Goal: Task Accomplishment & Management: Complete application form

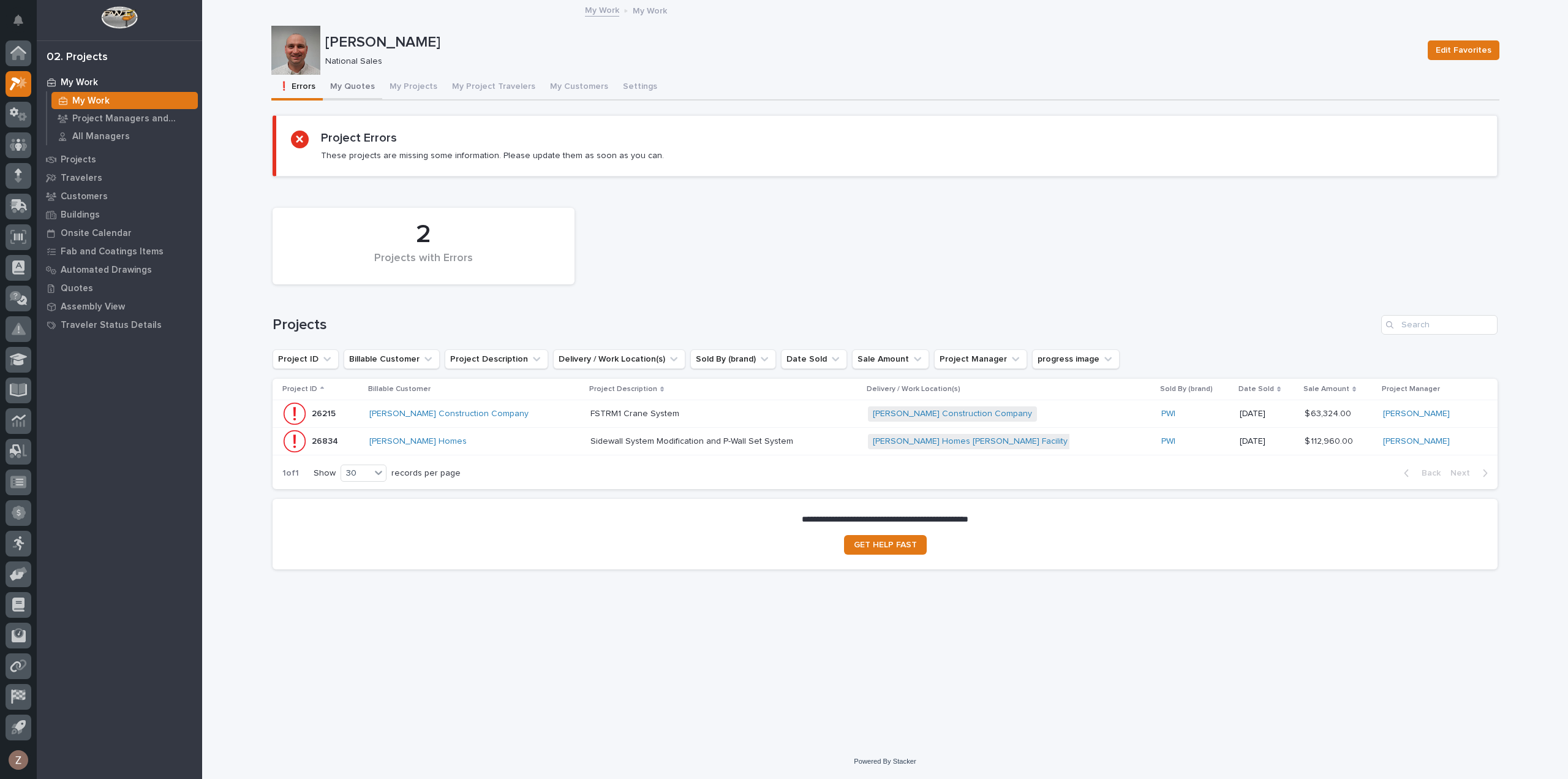
click at [349, 86] on button "My Quotes" at bounding box center [353, 88] width 59 height 26
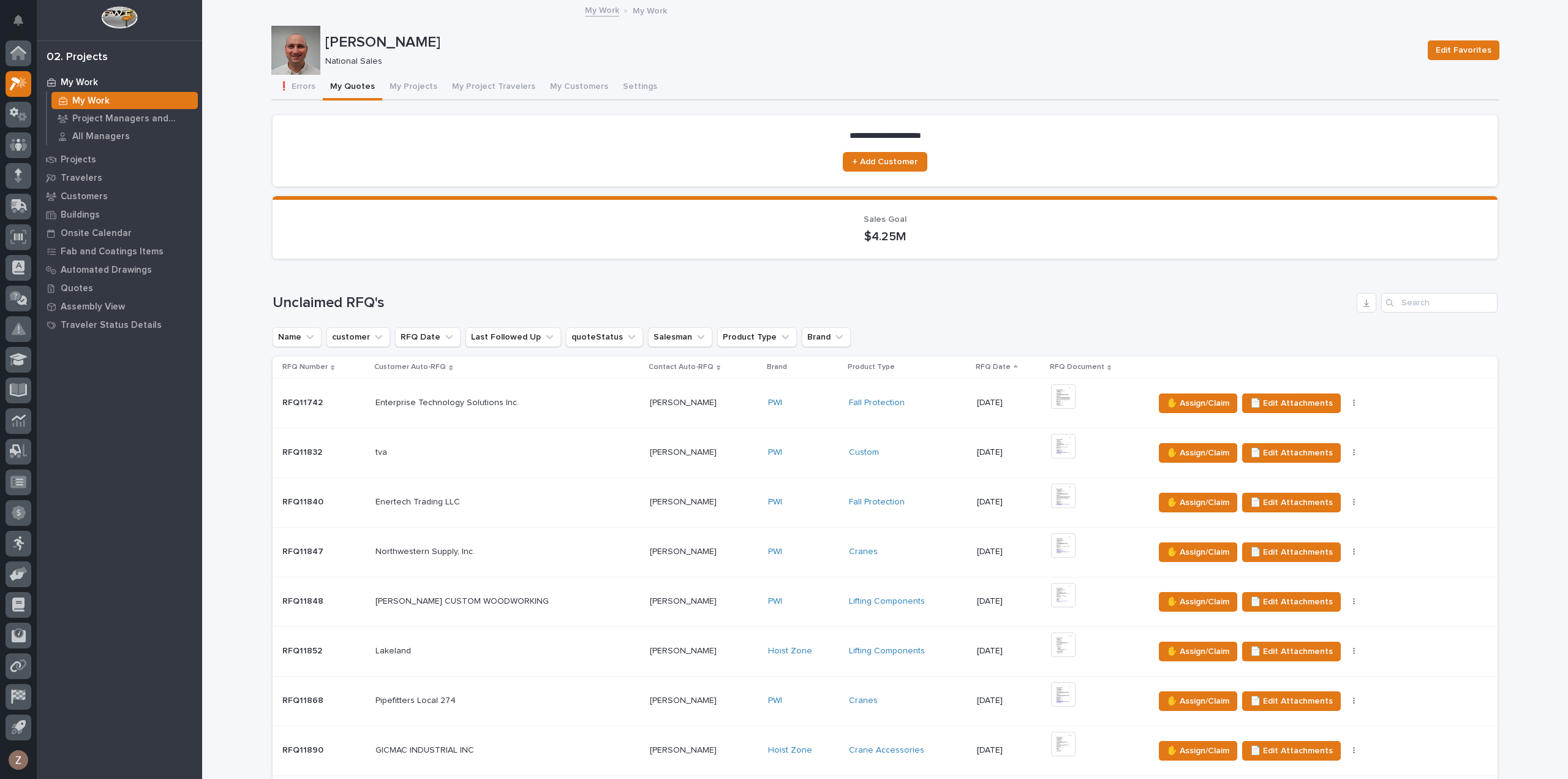
scroll to position [367, 0]
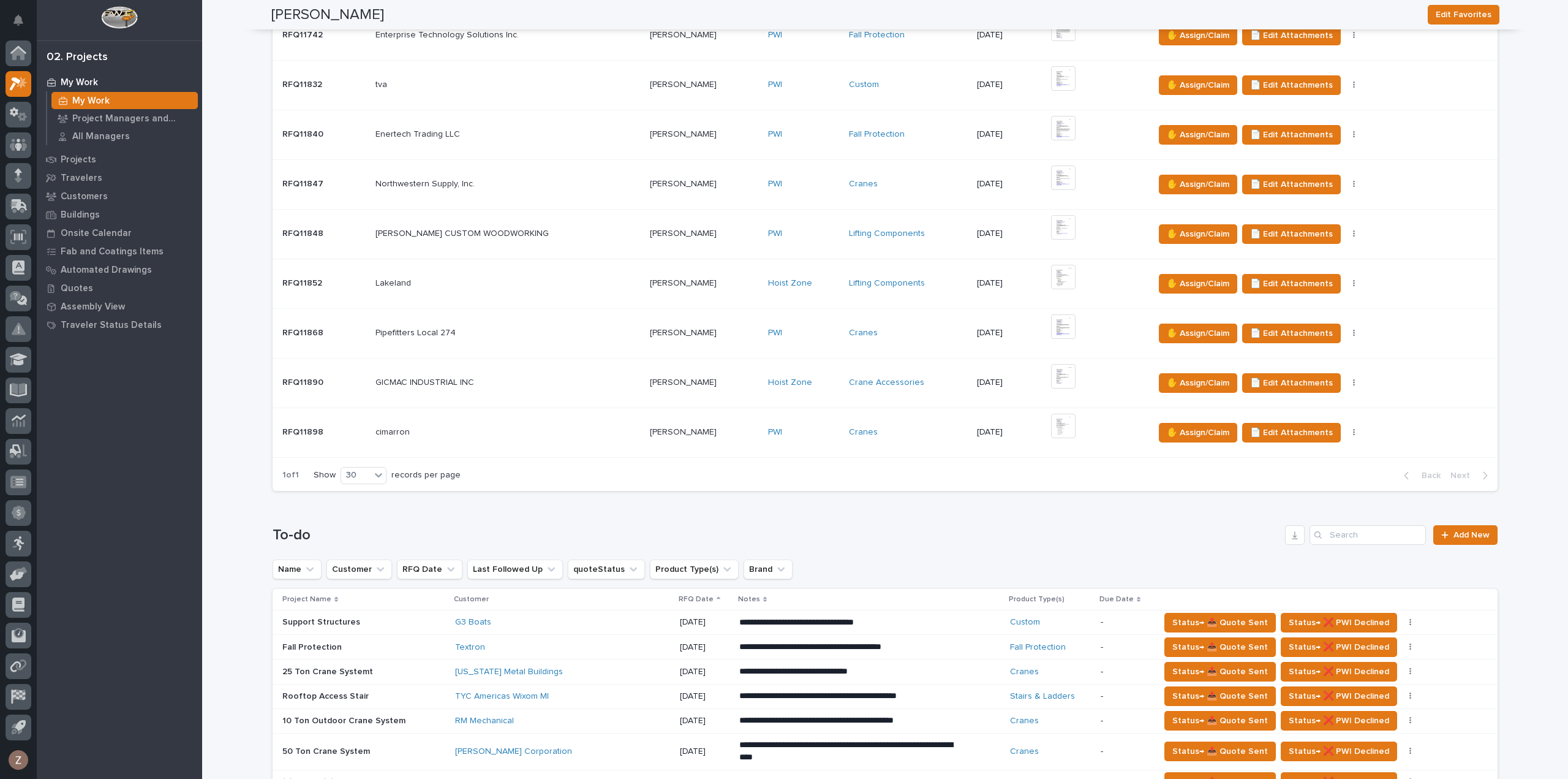
click at [1051, 424] on img at bounding box center [1063, 425] width 24 height 24
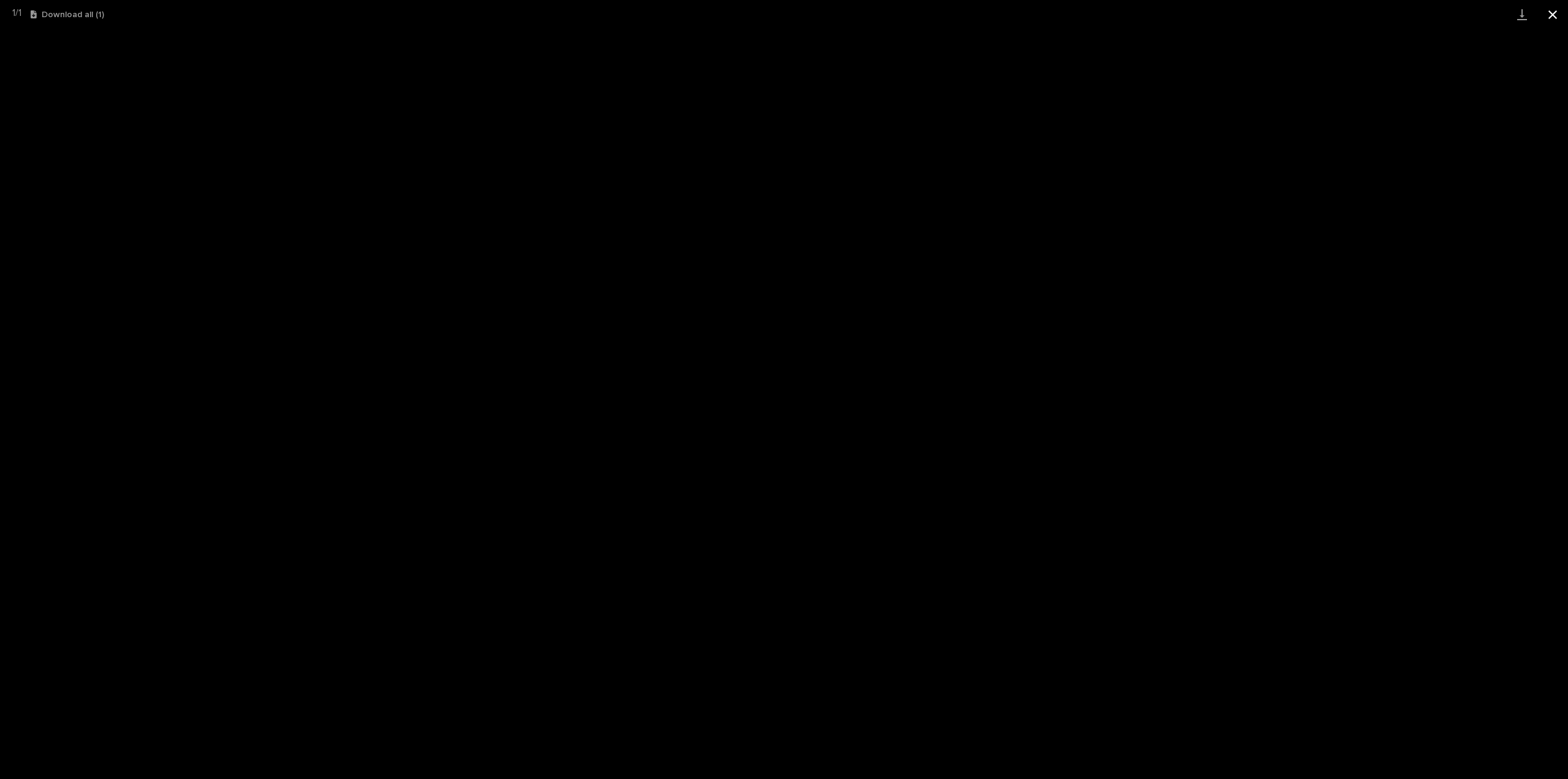
click at [1565, 14] on button "Close gallery" at bounding box center [1553, 14] width 31 height 29
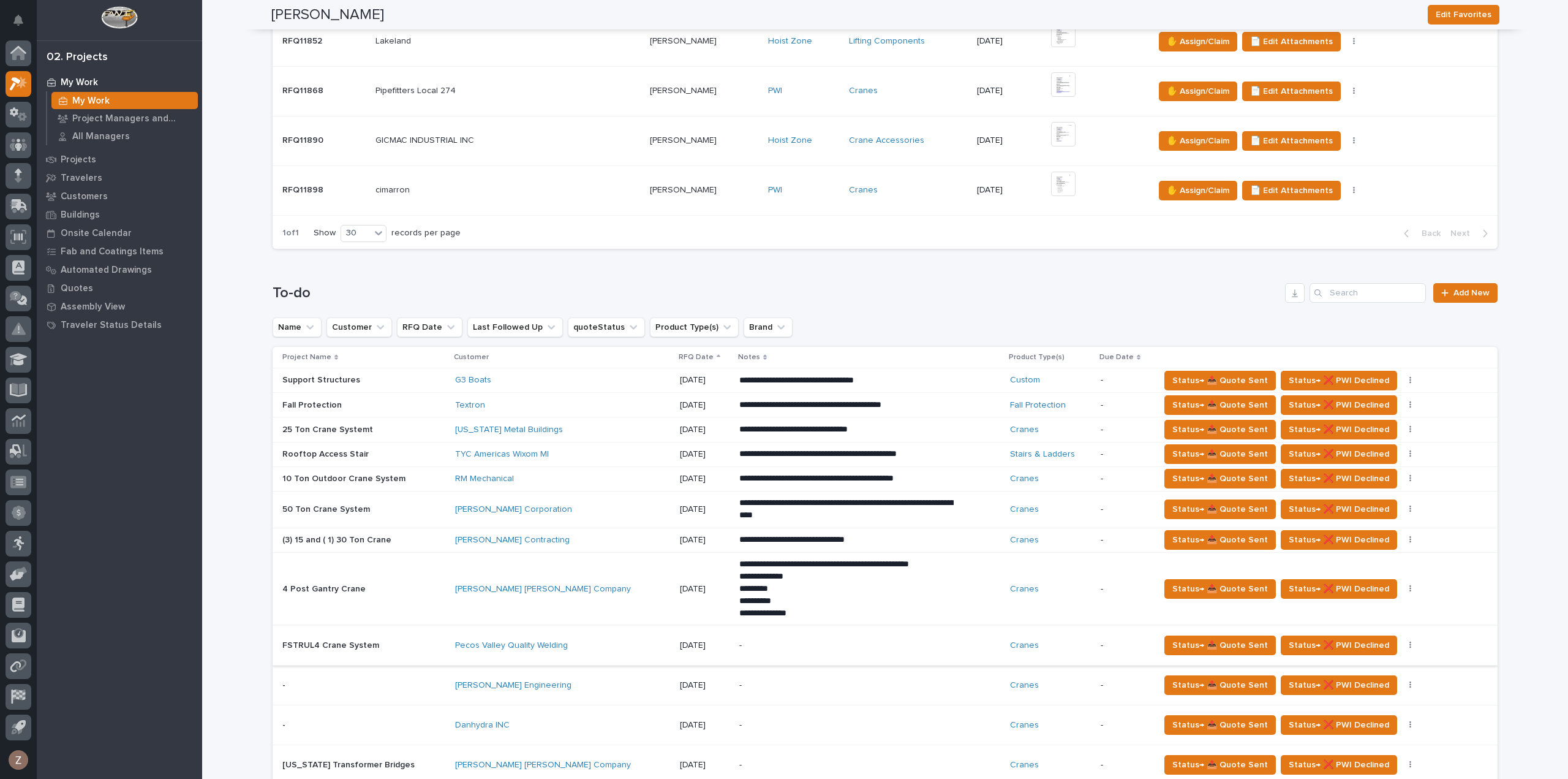
scroll to position [674, 0]
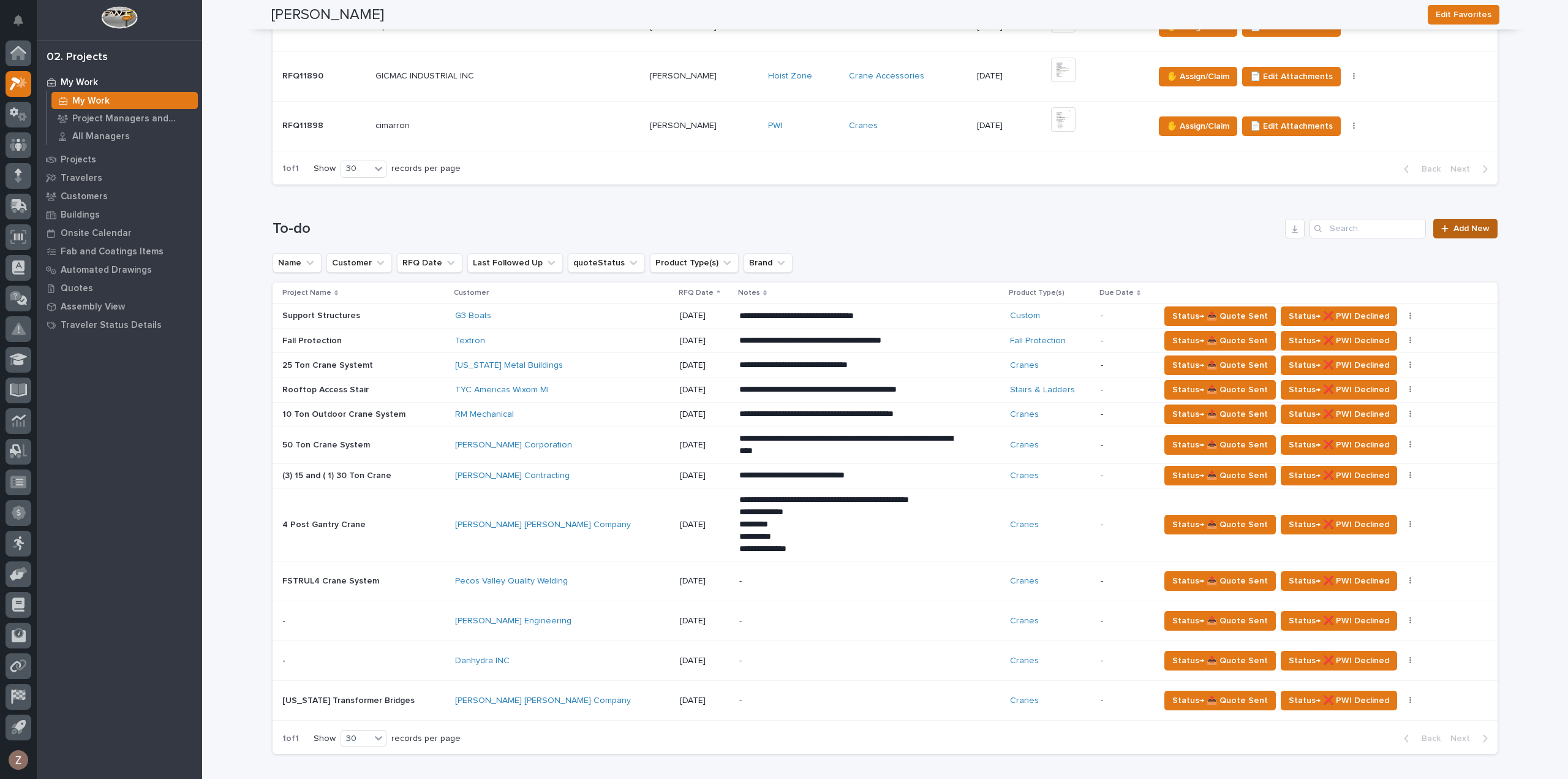
click at [1460, 219] on link "Add New" at bounding box center [1466, 228] width 64 height 19
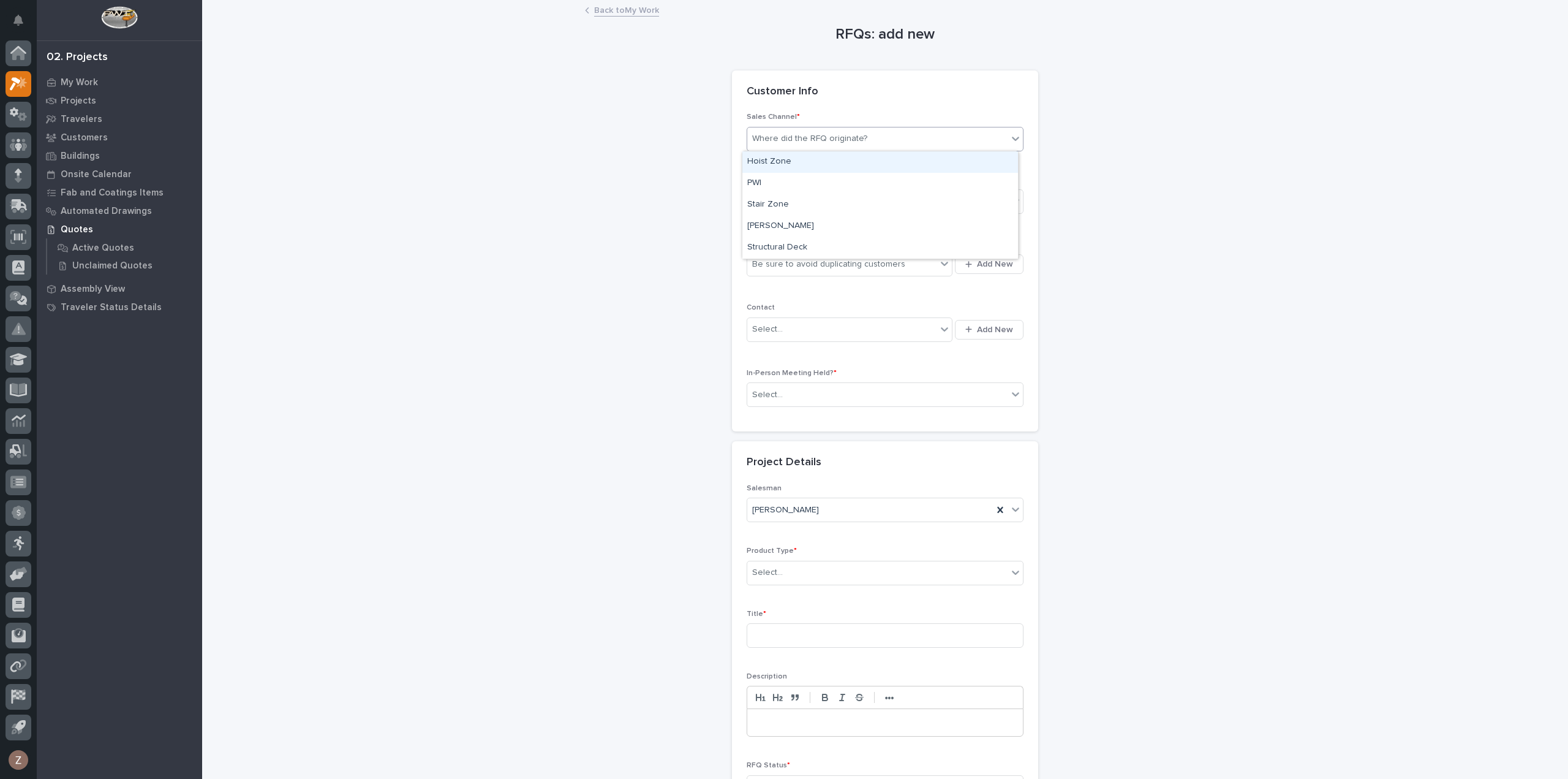
click at [823, 140] on div "Where did the RFQ originate?" at bounding box center [809, 139] width 115 height 13
click at [804, 184] on div "PWI" at bounding box center [880, 183] width 276 height 22
click at [803, 203] on div "Select..." at bounding box center [878, 202] width 260 height 20
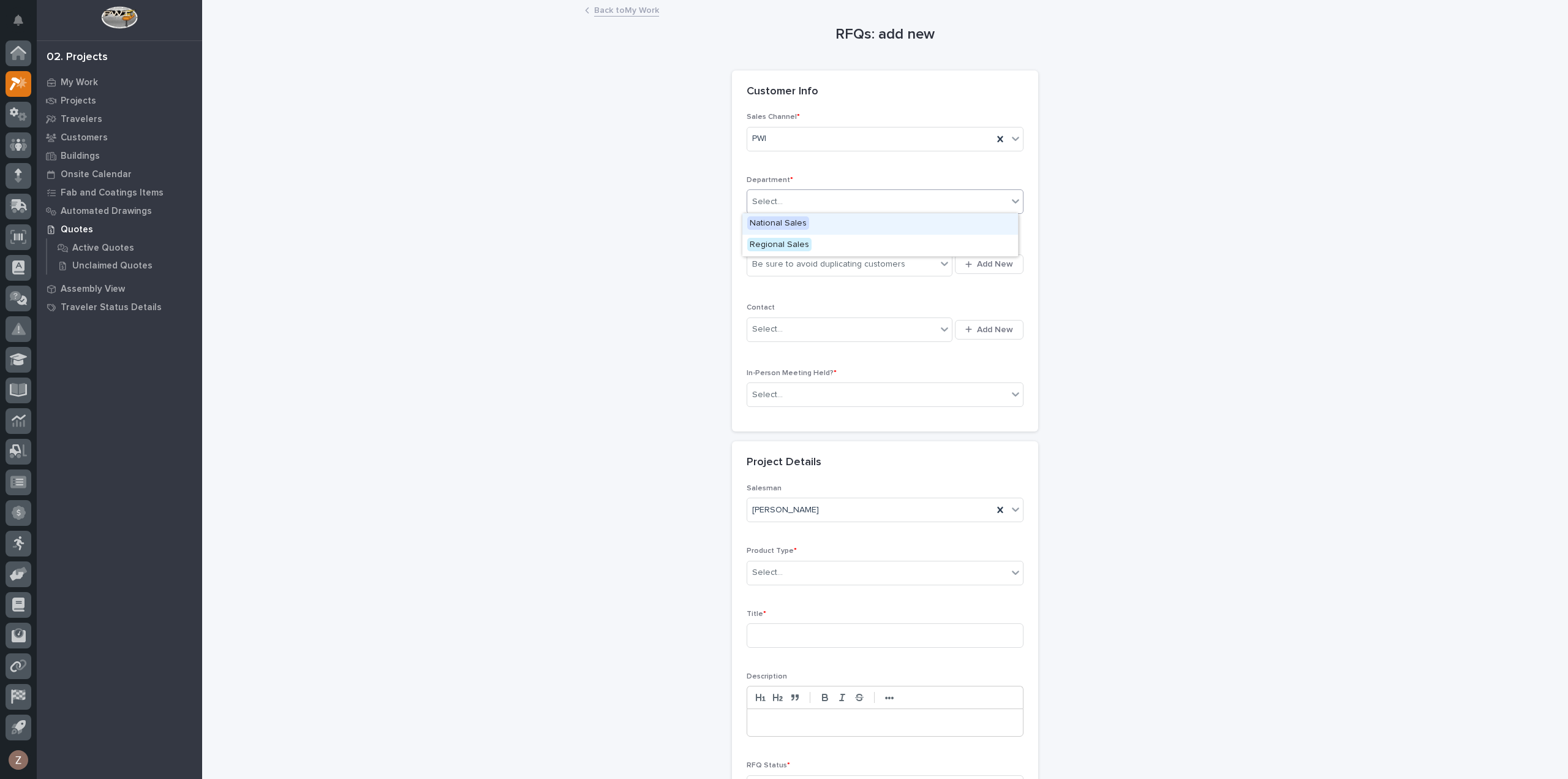
click at [797, 228] on span "National Sales" at bounding box center [778, 223] width 62 height 14
click at [800, 270] on div "Be sure to avoid duplicating customers" at bounding box center [842, 264] width 190 height 20
click at [998, 271] on button "Add New" at bounding box center [989, 264] width 68 height 19
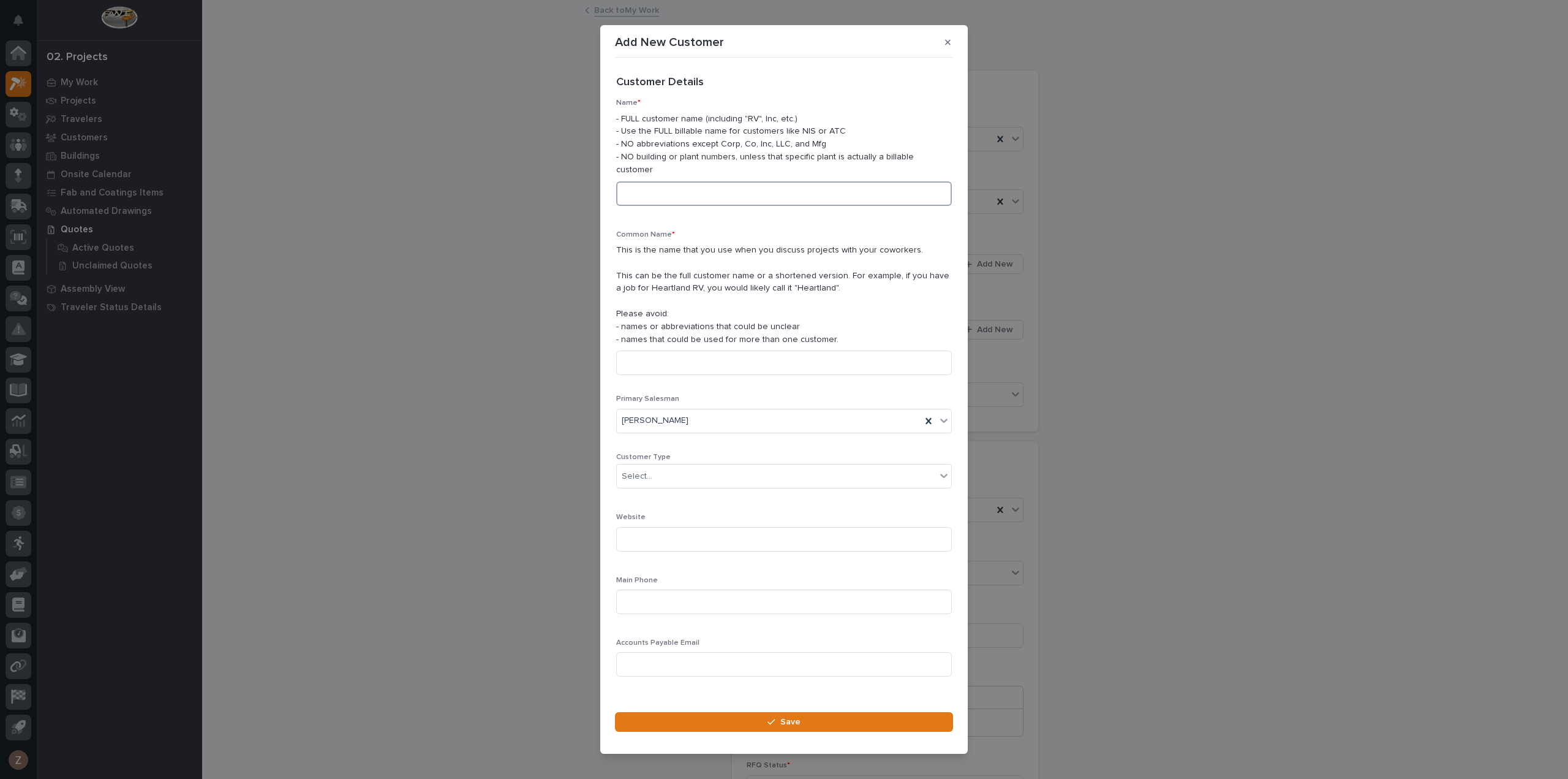
click at [753, 195] on input at bounding box center [784, 194] width 336 height 24
type input "Tomita USA"
click at [752, 466] on div "Select..." at bounding box center [776, 476] width 319 height 20
click at [743, 519] on div "End User" at bounding box center [780, 515] width 325 height 22
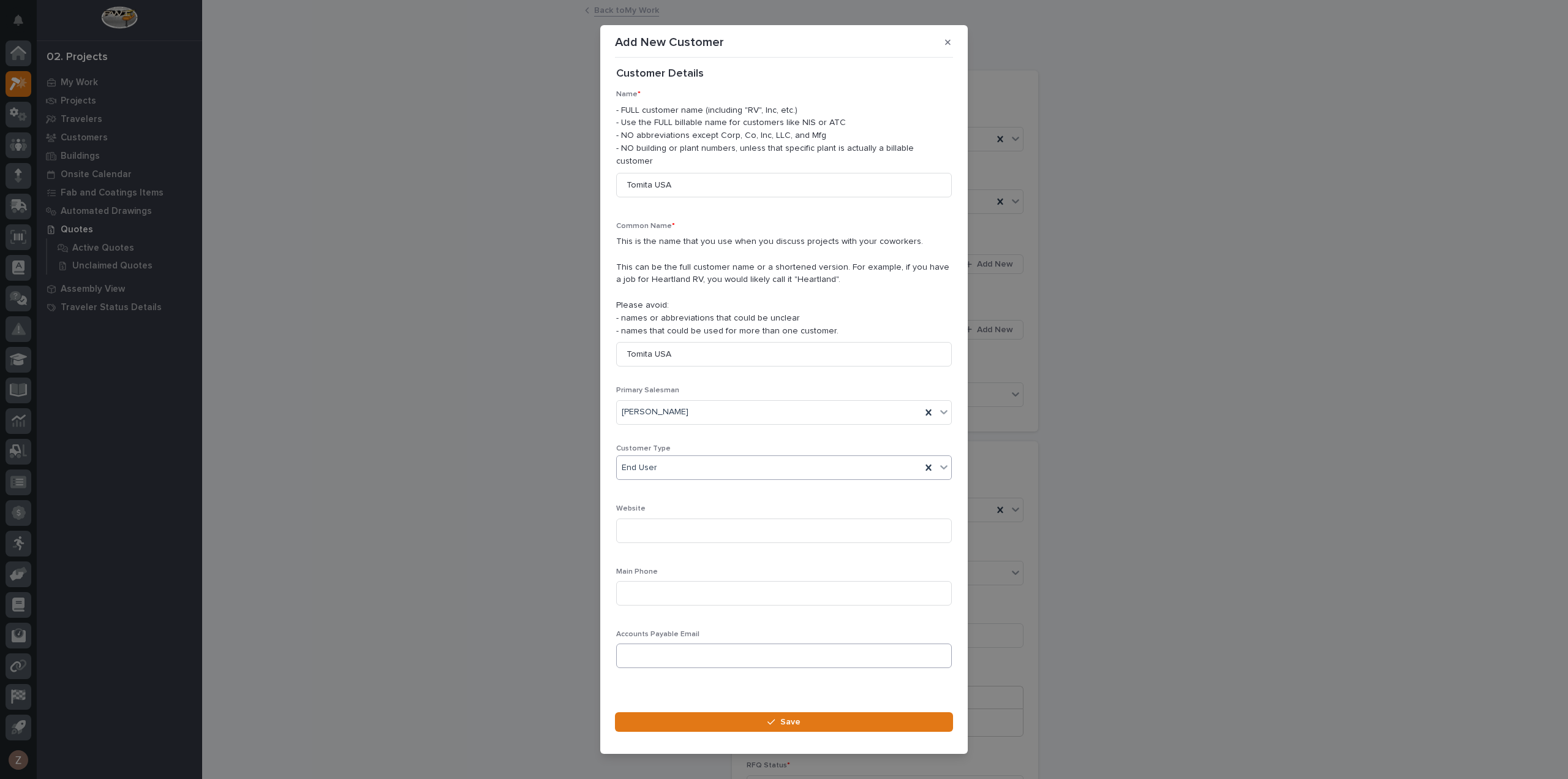
scroll to position [17, 0]
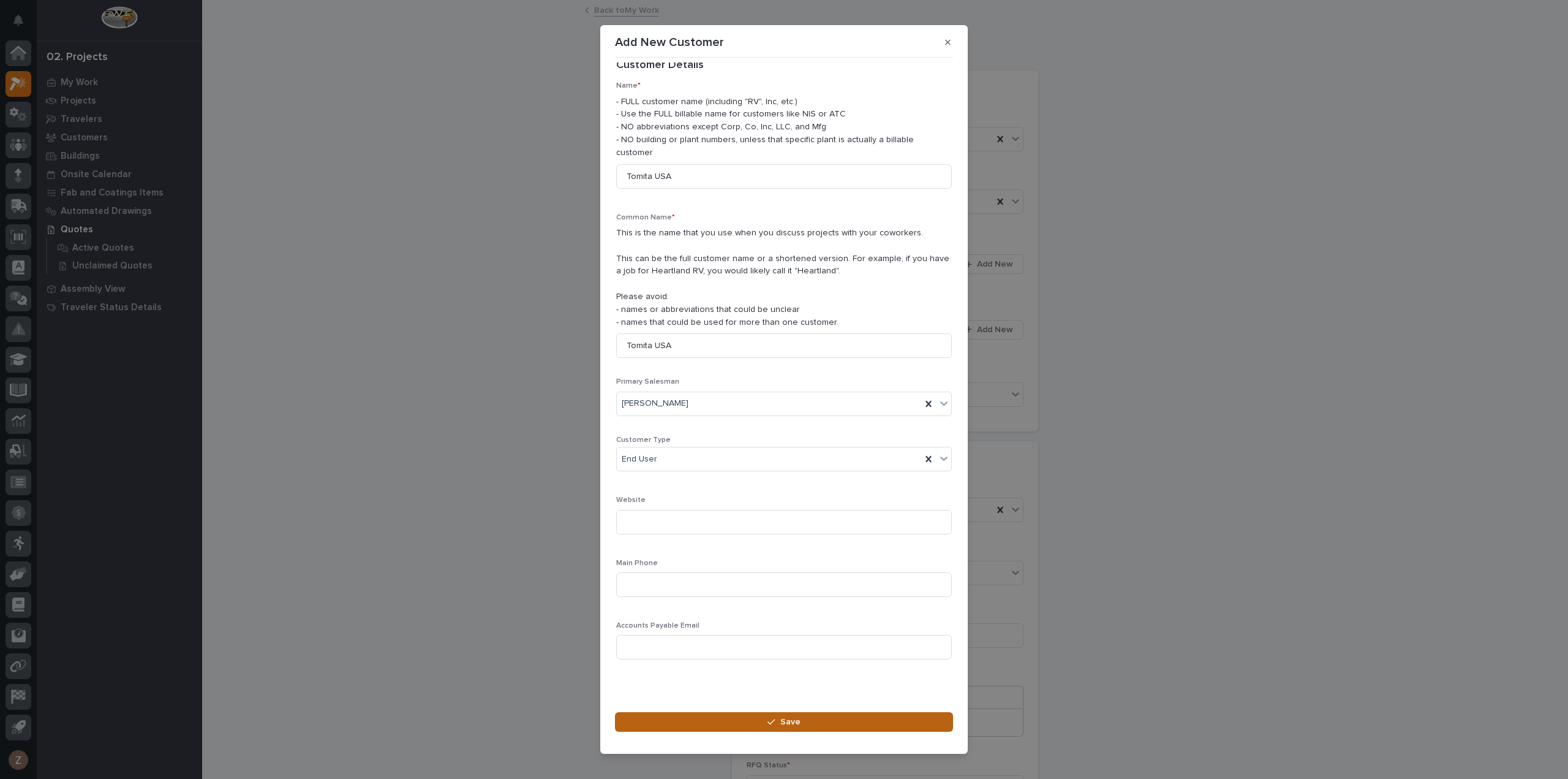
click at [767, 715] on button "Save" at bounding box center [784, 722] width 338 height 19
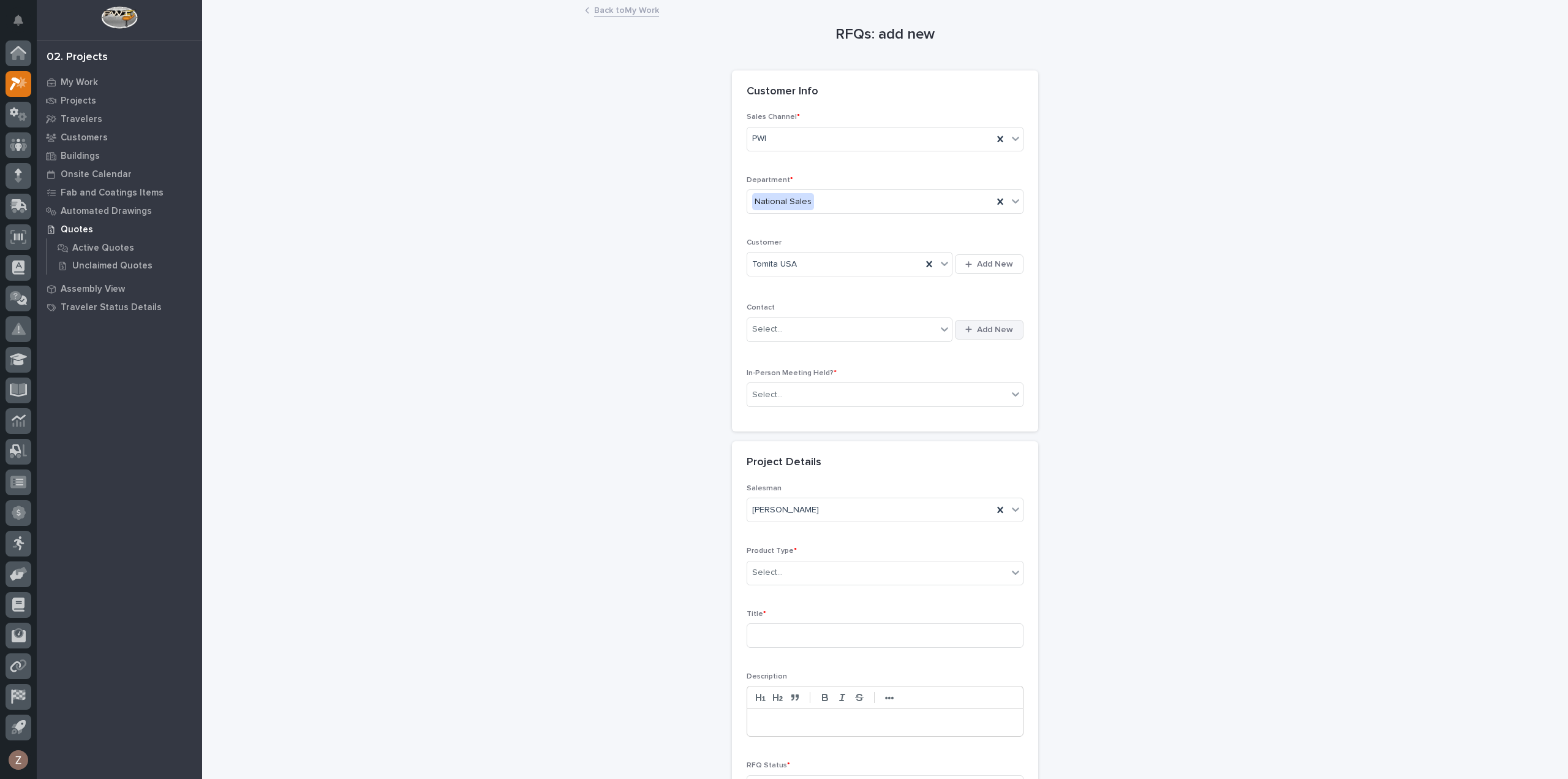
click at [981, 324] on span "Add New" at bounding box center [995, 330] width 36 height 11
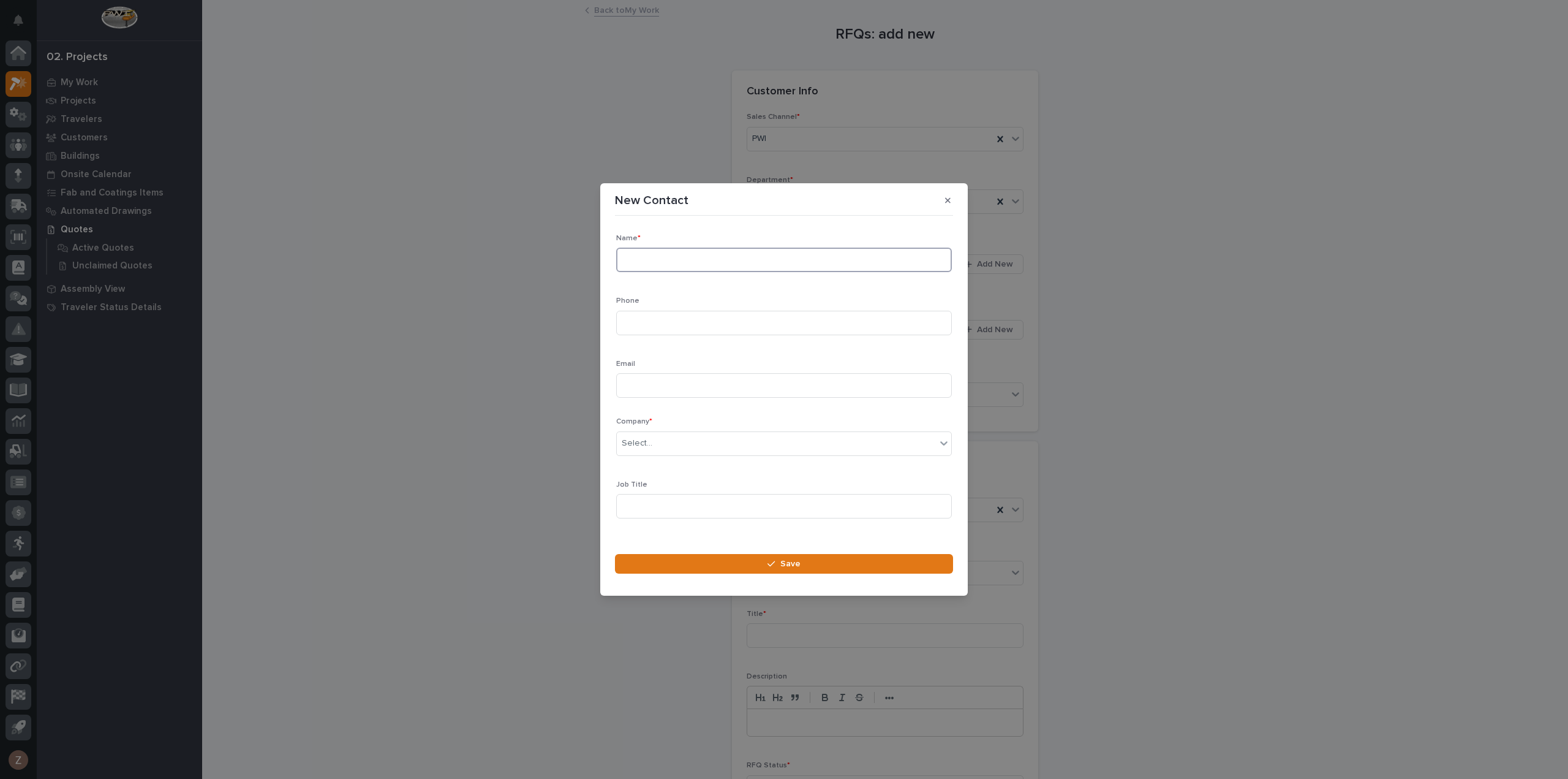
click at [706, 248] on input at bounding box center [784, 260] width 336 height 24
type input "[PERSON_NAME]"
click at [672, 319] on input at bounding box center [784, 322] width 336 height 24
type input "[PHONE_NUMBER]"
type input "[EMAIL_ADDRESS][DOMAIN_NAME]"
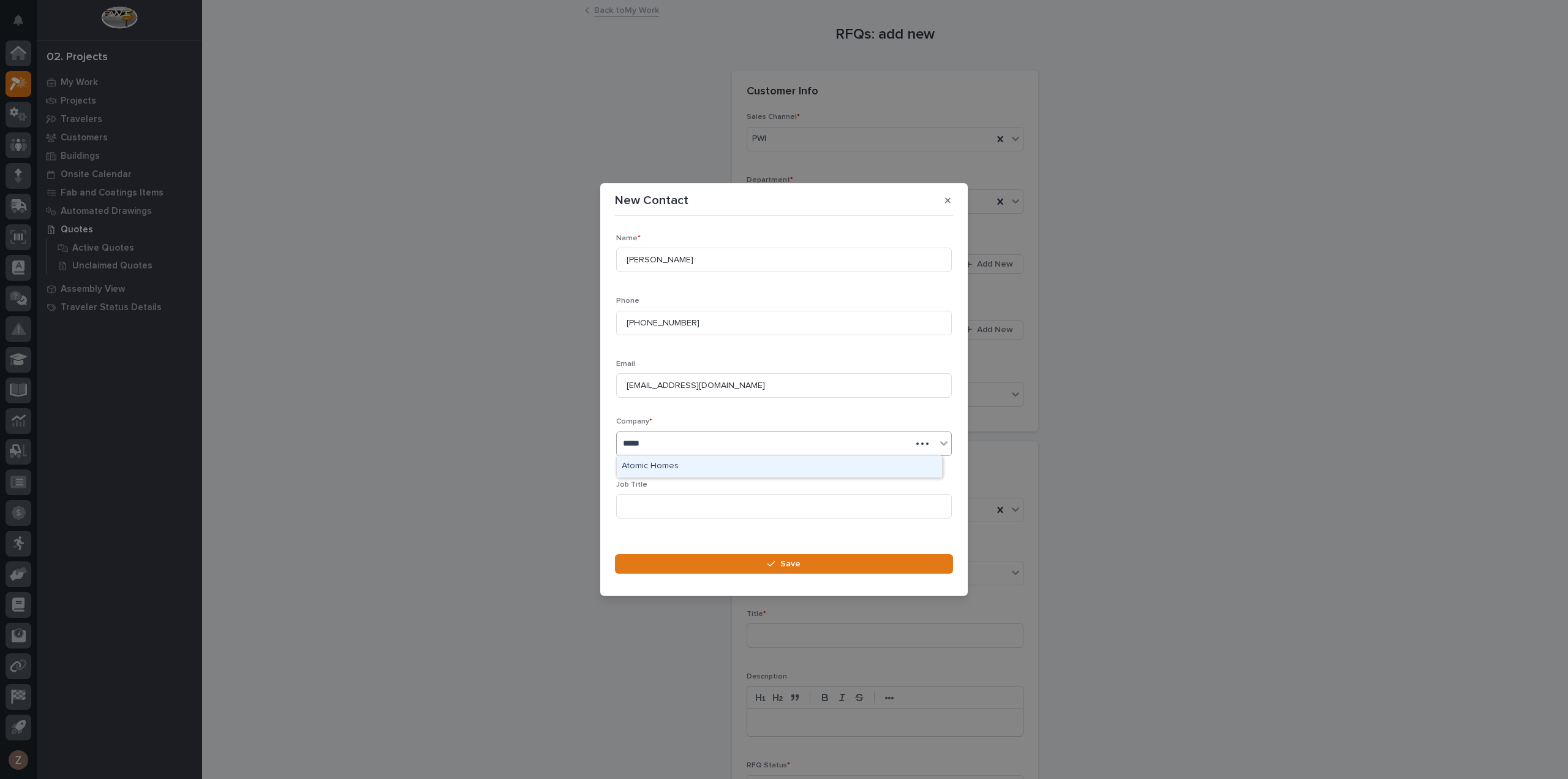
type input "******"
click at [806, 576] on footer "Save" at bounding box center [784, 568] width 338 height 27
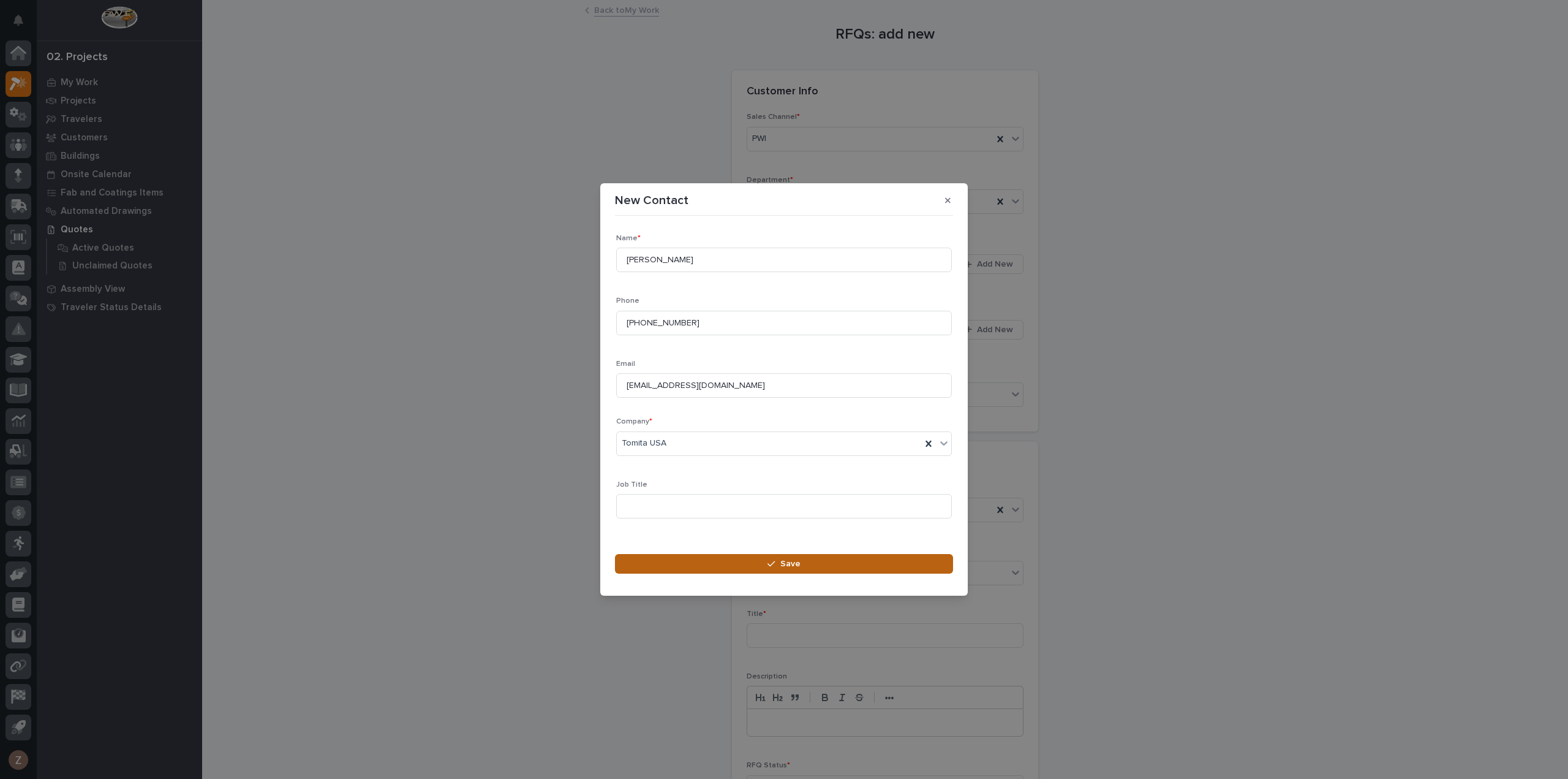
click at [805, 563] on button "Save" at bounding box center [784, 564] width 338 height 19
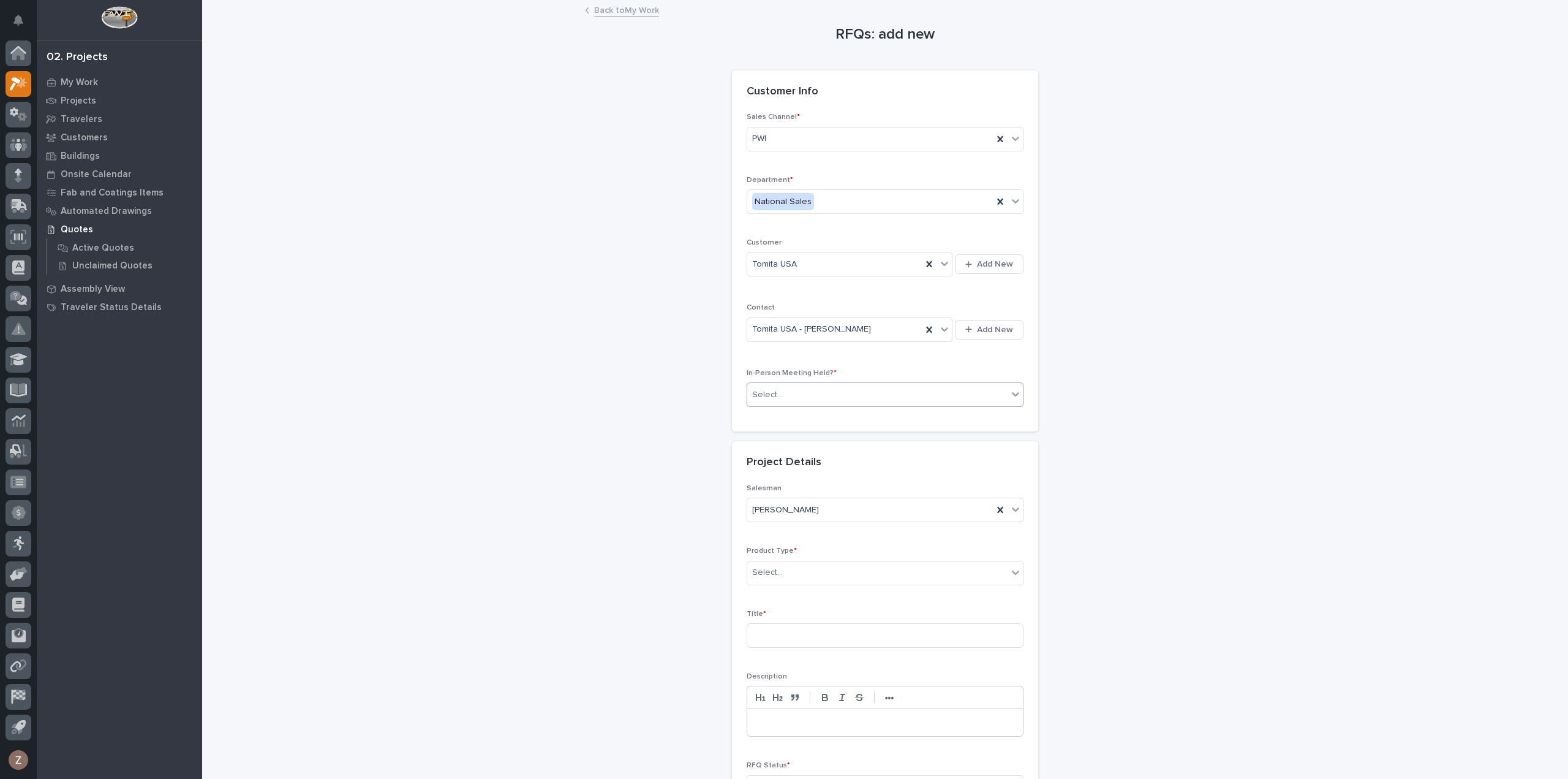
click at [821, 402] on div "Select..." at bounding box center [878, 395] width 260 height 20
click at [816, 442] on div "No" at bounding box center [880, 437] width 276 height 22
click at [824, 563] on div "Select..." at bounding box center [878, 572] width 260 height 20
click at [819, 617] on div "Cranes" at bounding box center [880, 615] width 276 height 22
click at [827, 633] on input at bounding box center [885, 635] width 277 height 24
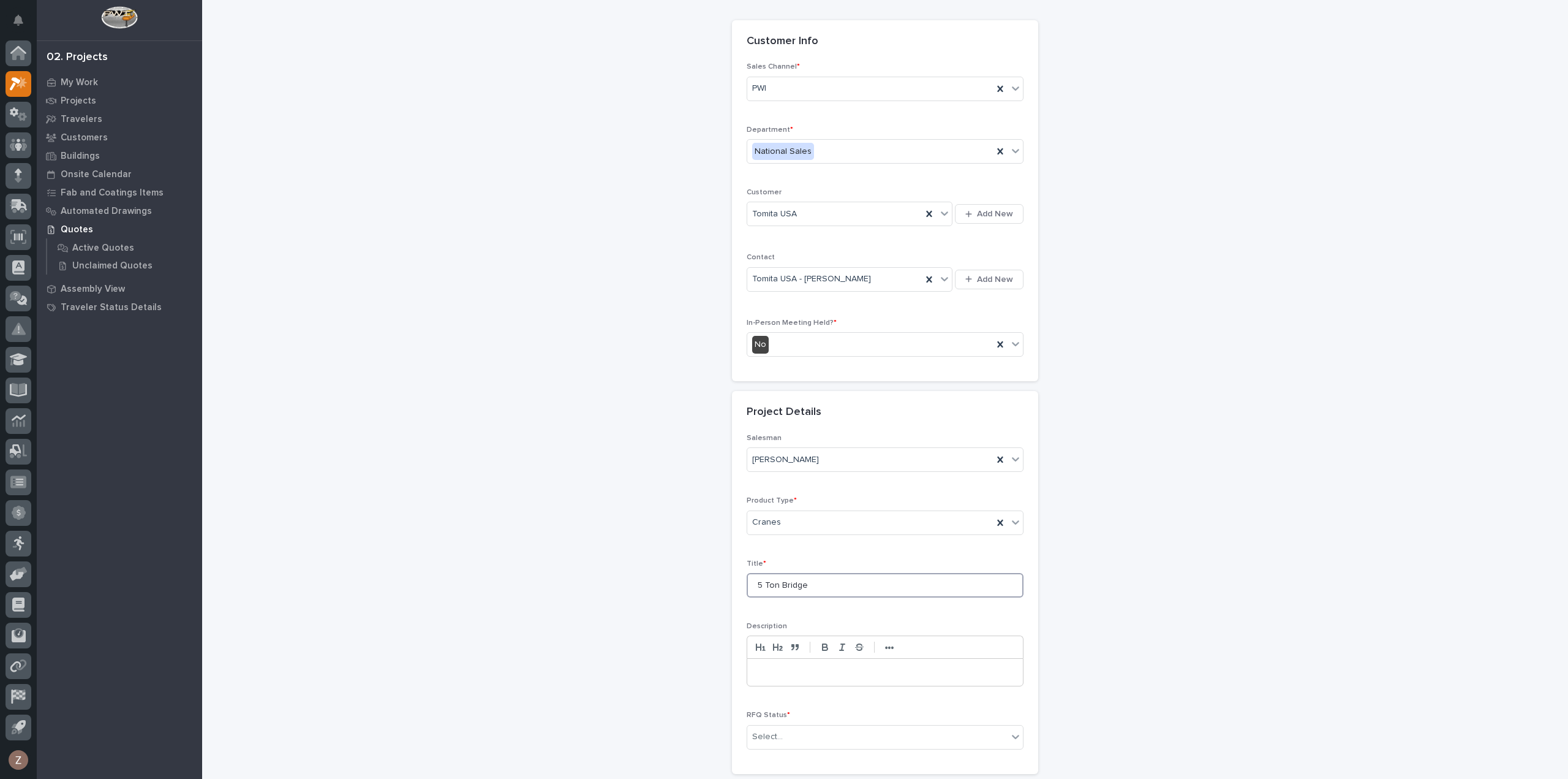
scroll to position [166, 0]
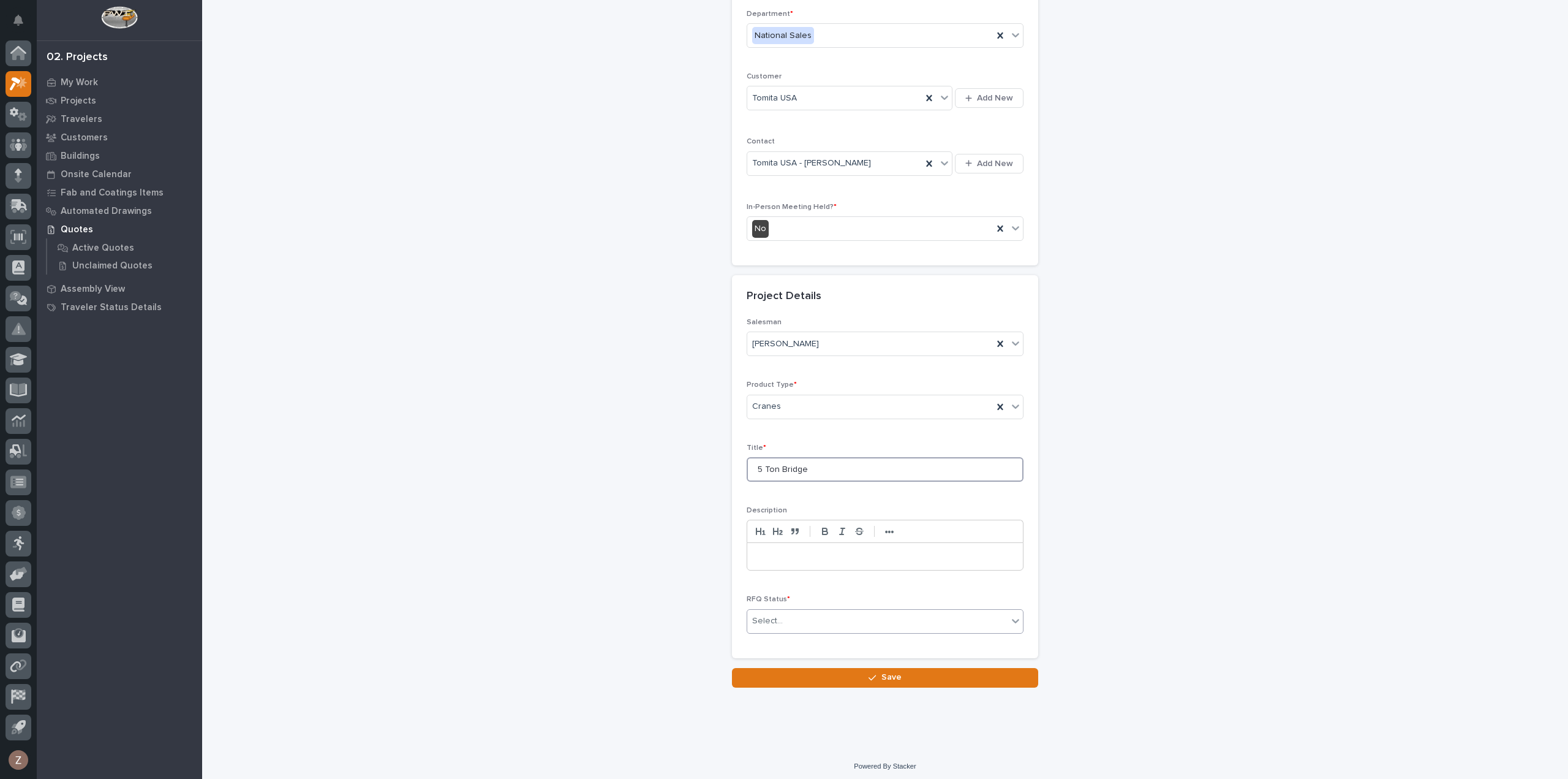
type input "5 Ton Bridge"
click at [795, 614] on div "Select..." at bounding box center [878, 621] width 260 height 20
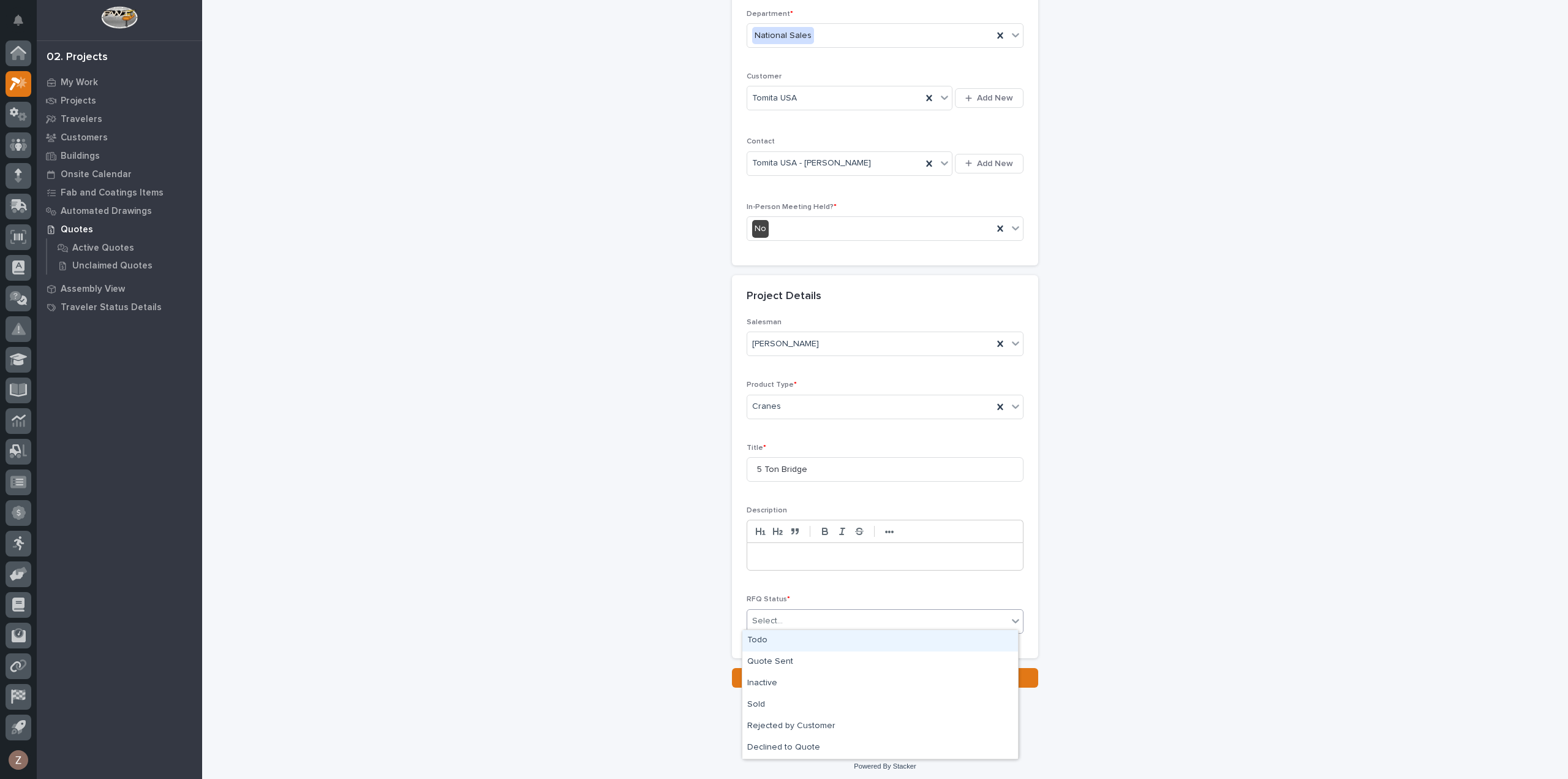
click at [796, 640] on div "Todo" at bounding box center [880, 641] width 276 height 22
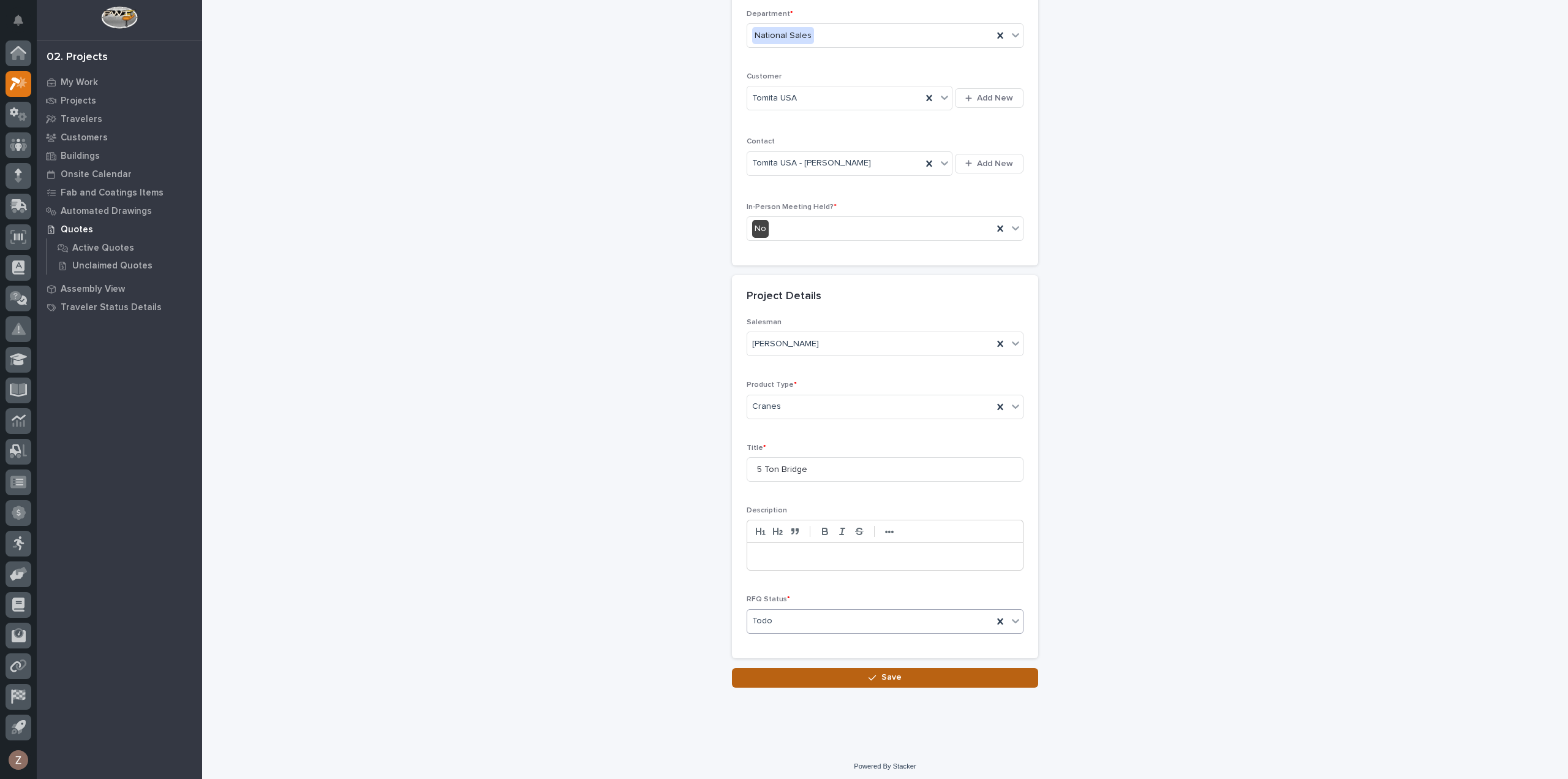
click at [797, 668] on button "Save" at bounding box center [885, 678] width 306 height 19
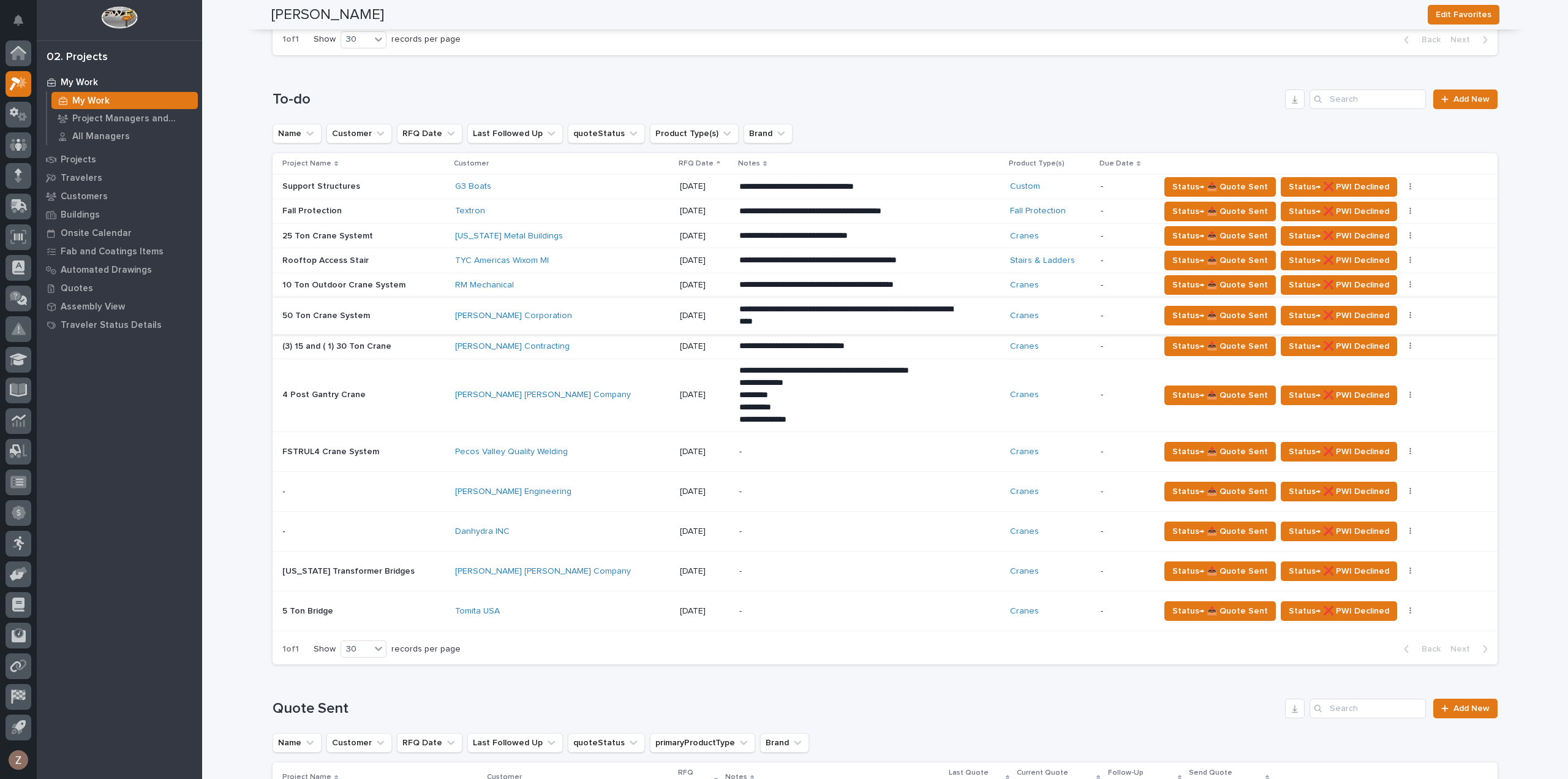
scroll to position [858, 0]
